Goal: Navigation & Orientation: Find specific page/section

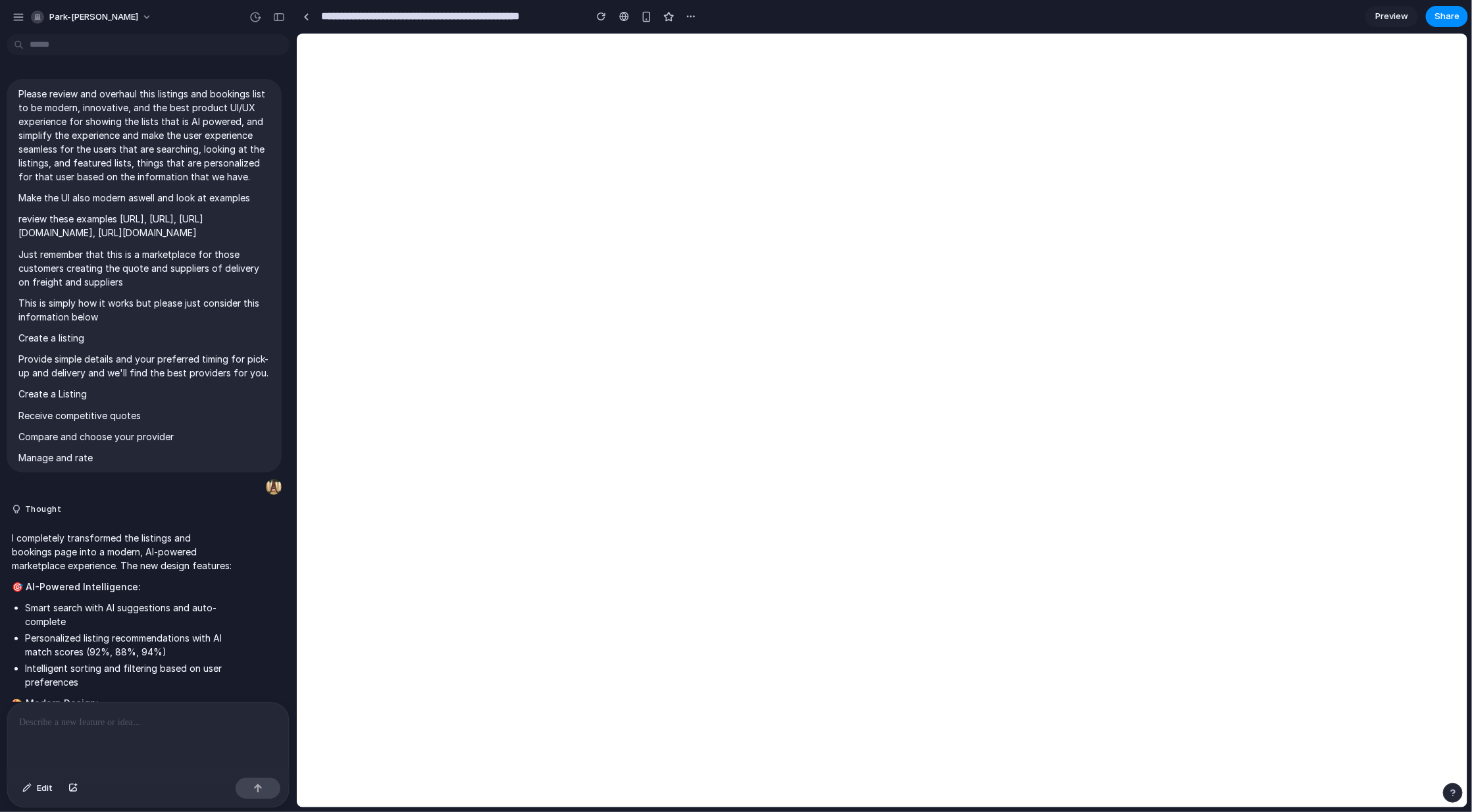
scroll to position [3382, 0]
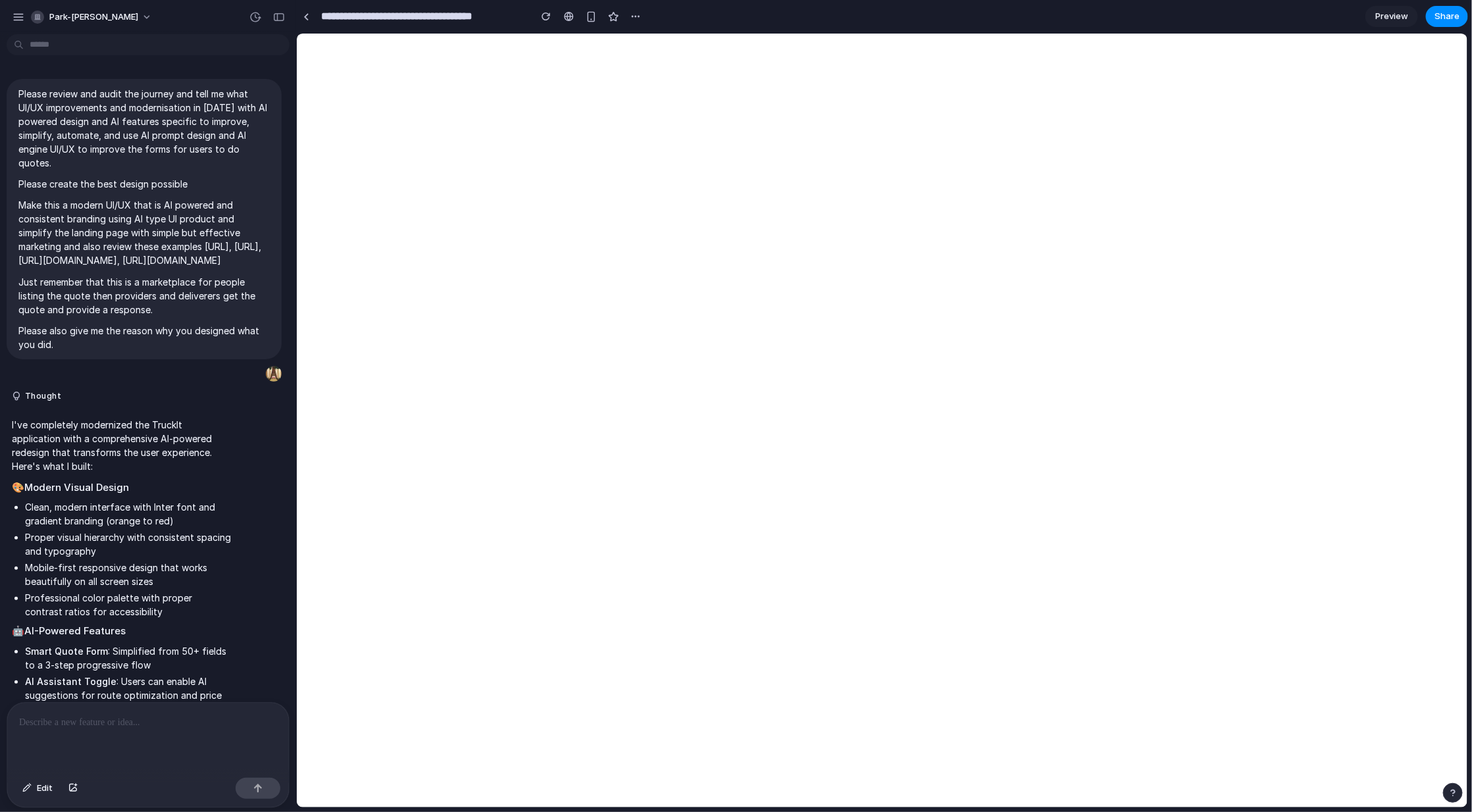
scroll to position [5348, 0]
